Goal: Transaction & Acquisition: Purchase product/service

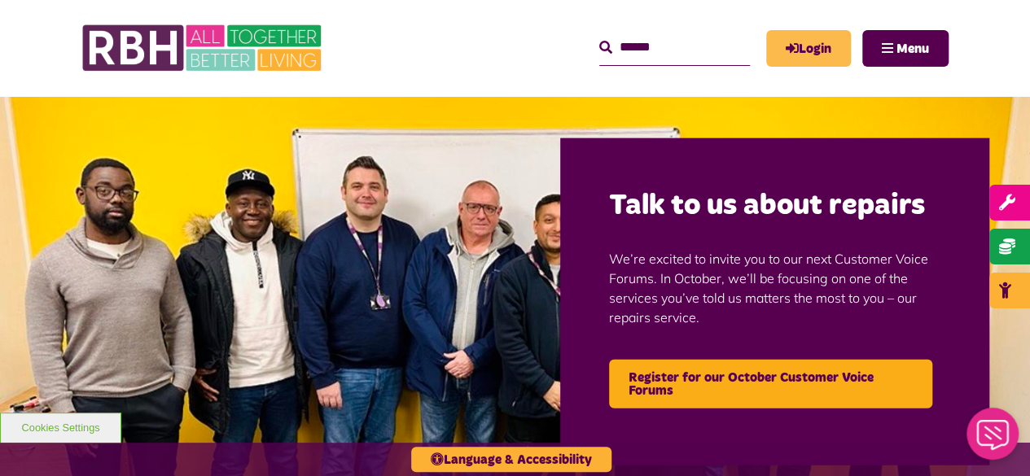
click at [828, 46] on link "Login" at bounding box center [808, 48] width 85 height 37
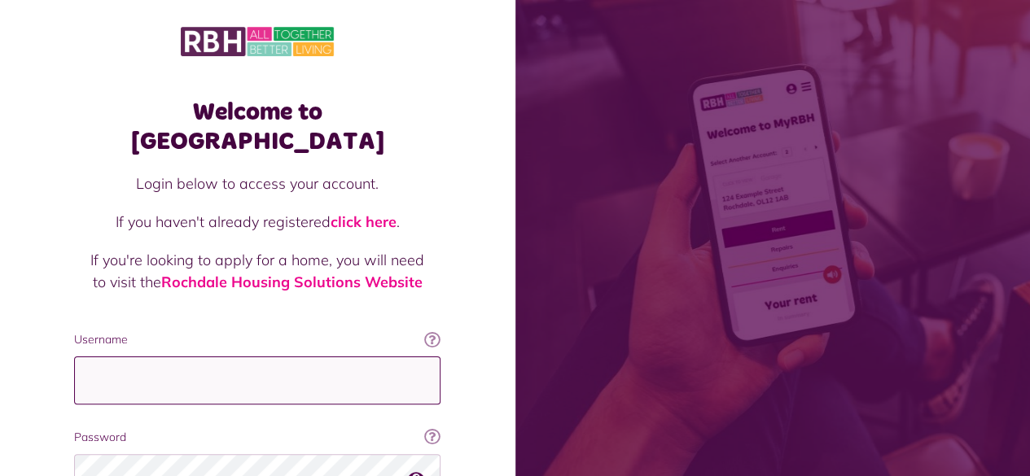
click at [243, 367] on input "Username" at bounding box center [257, 381] width 366 height 48
type input "**********"
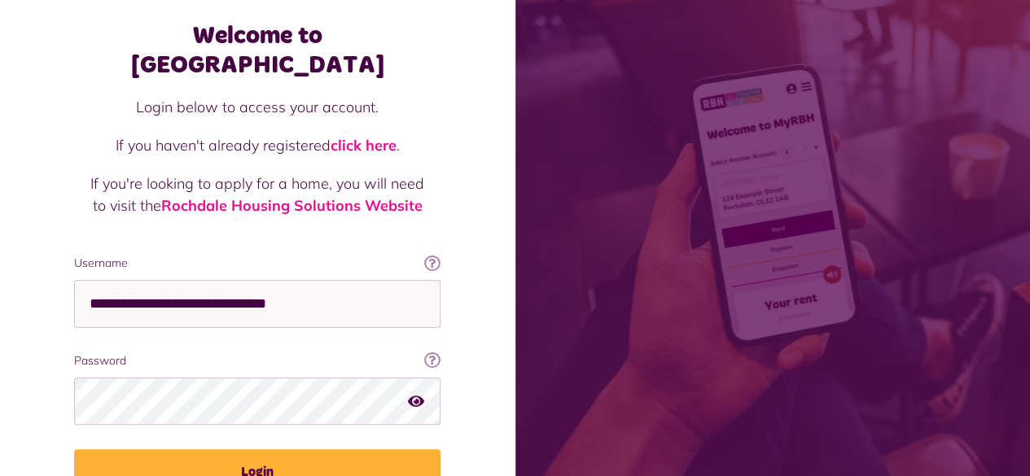
click at [158, 453] on button "Login" at bounding box center [257, 472] width 366 height 46
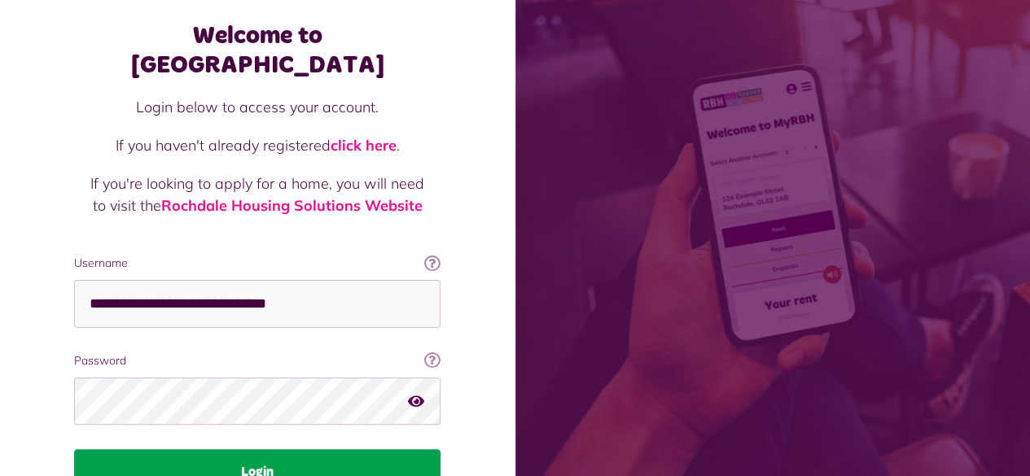
click at [278, 449] on button "Login" at bounding box center [257, 472] width 366 height 46
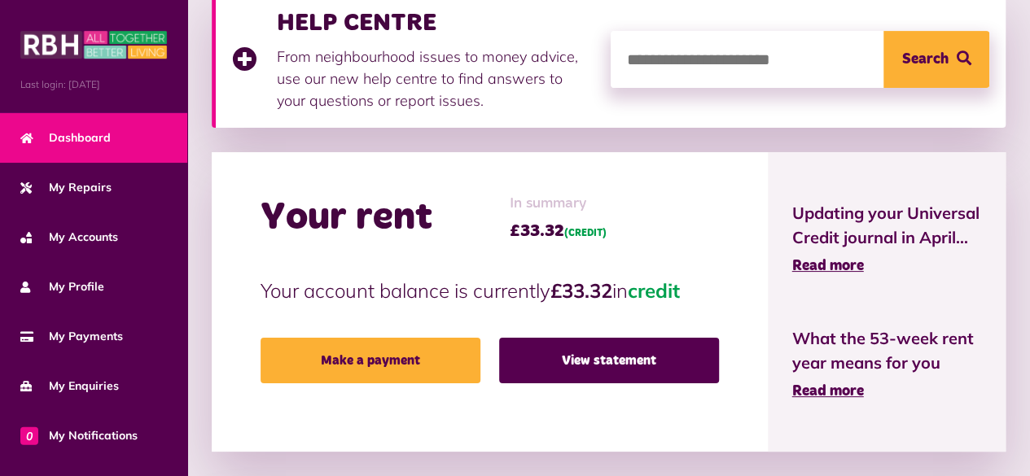
scroll to position [260, 0]
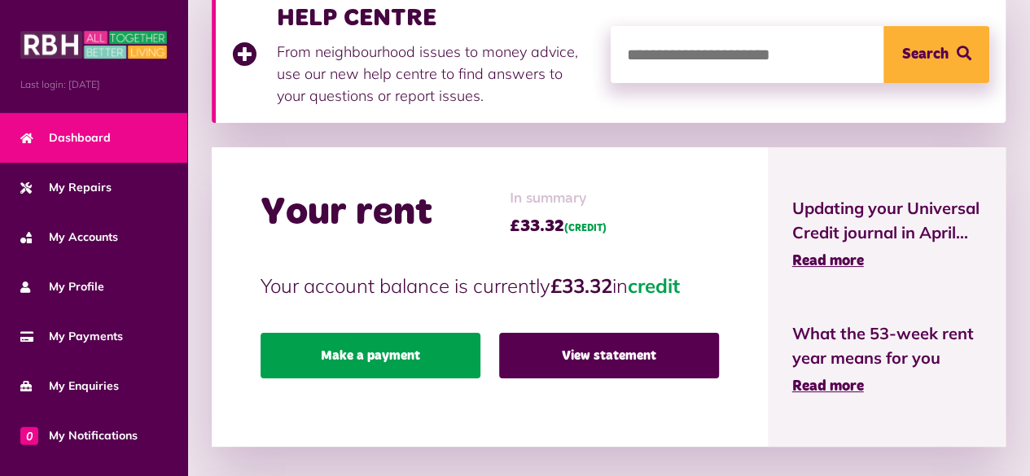
click at [342, 341] on link "Make a payment" at bounding box center [370, 356] width 220 height 46
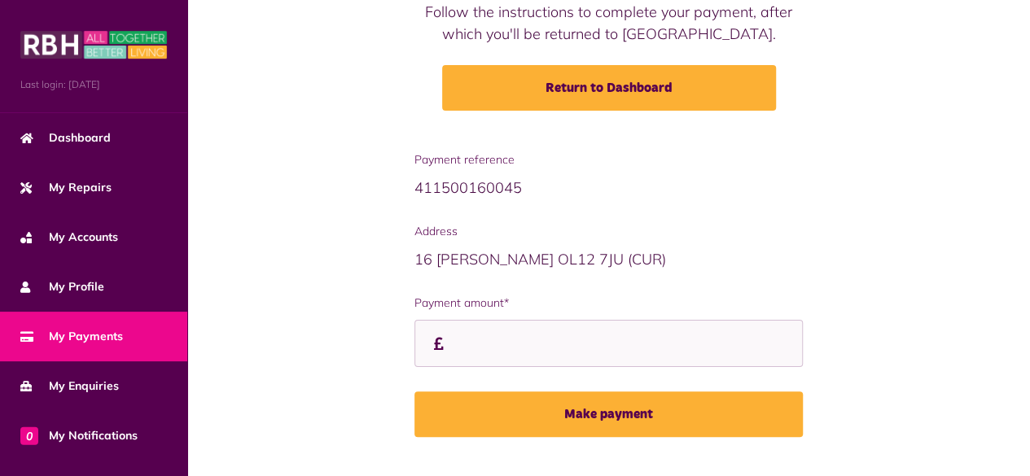
scroll to position [237, 0]
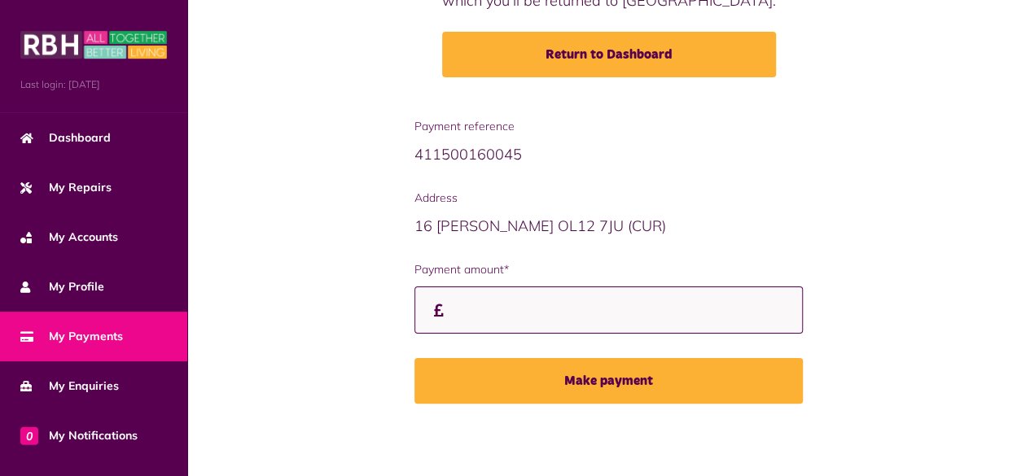
click at [488, 314] on input "Payment amount*" at bounding box center [608, 311] width 389 height 48
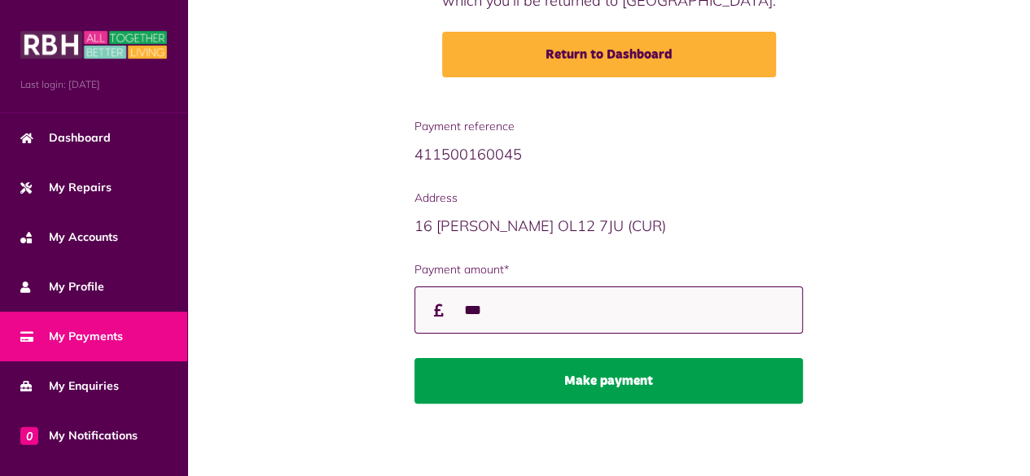
type input "***"
click at [554, 387] on button "Make payment" at bounding box center [608, 381] width 389 height 46
